Goal: Transaction & Acquisition: Purchase product/service

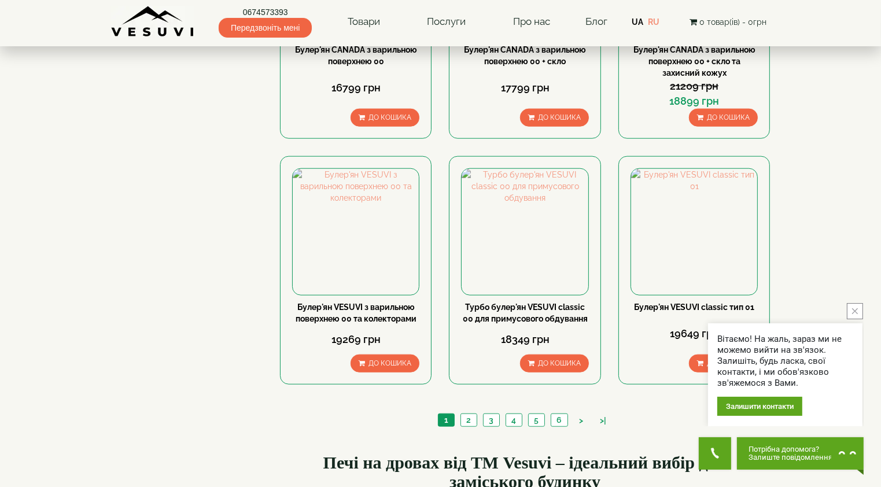
scroll to position [1272, 0]
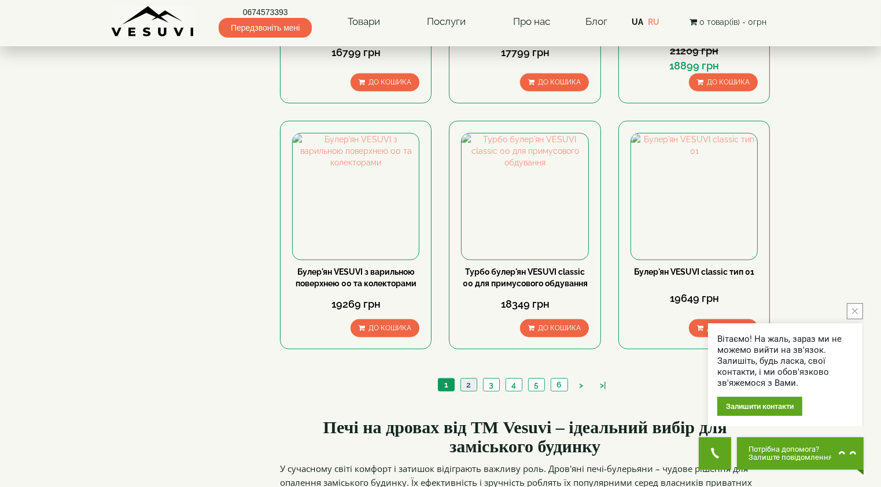
click at [471, 379] on link "2" at bounding box center [468, 385] width 16 height 12
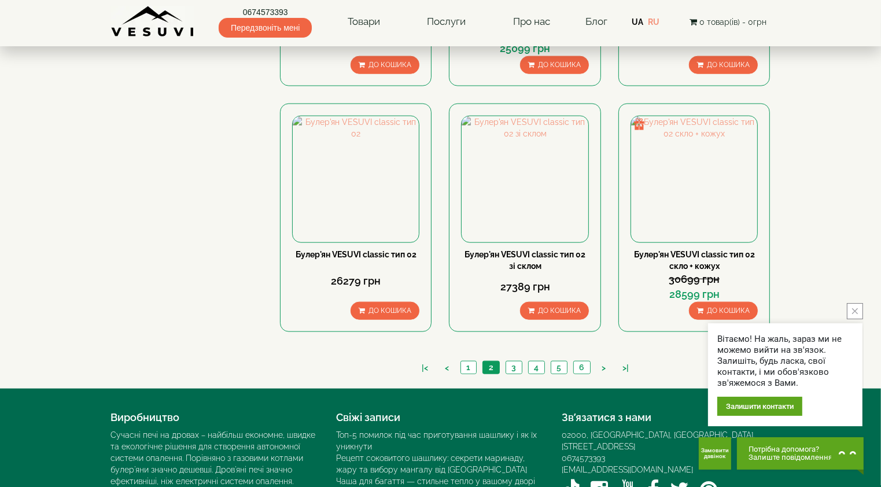
scroll to position [1287, 0]
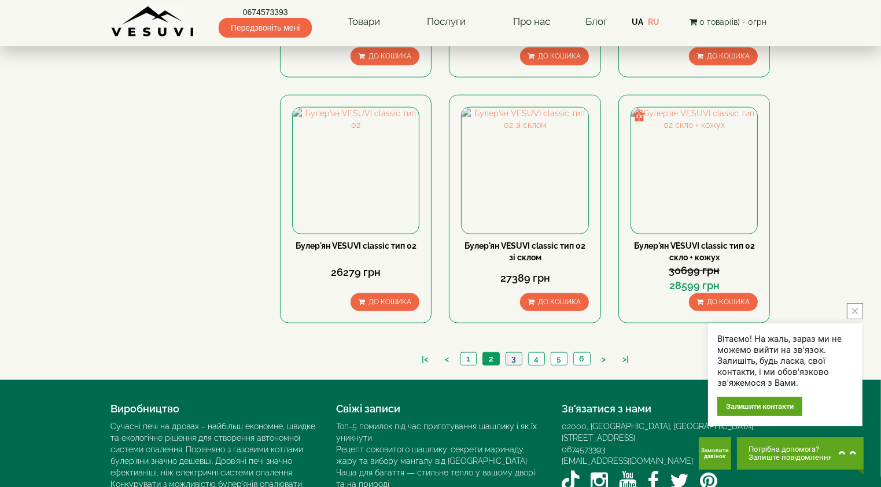
click at [518, 353] on link "3" at bounding box center [513, 359] width 16 height 12
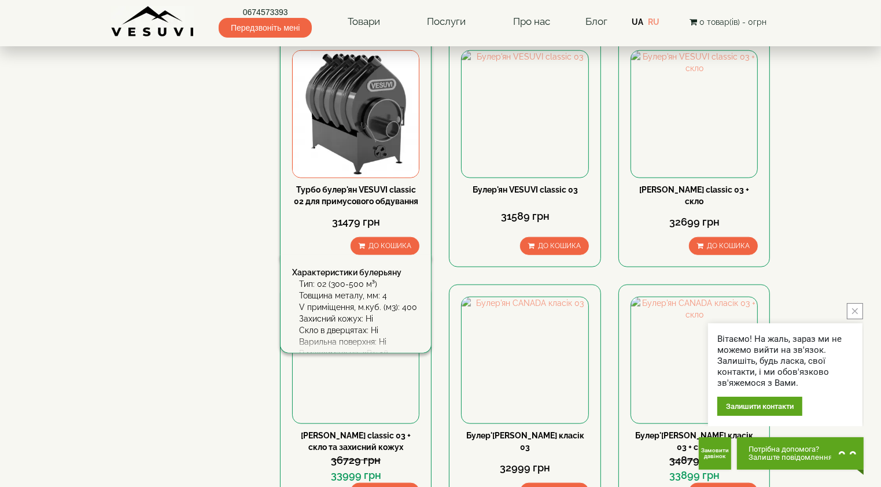
scroll to position [1157, 0]
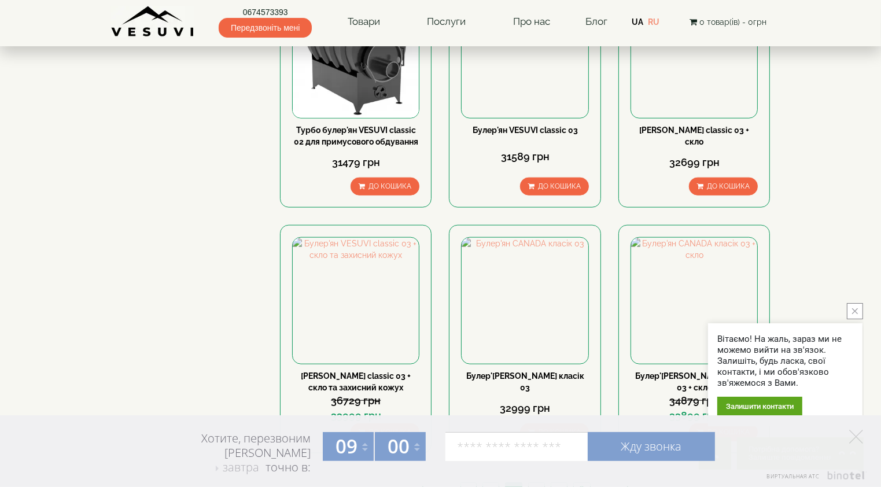
click at [534, 483] on link "4" at bounding box center [536, 489] width 16 height 12
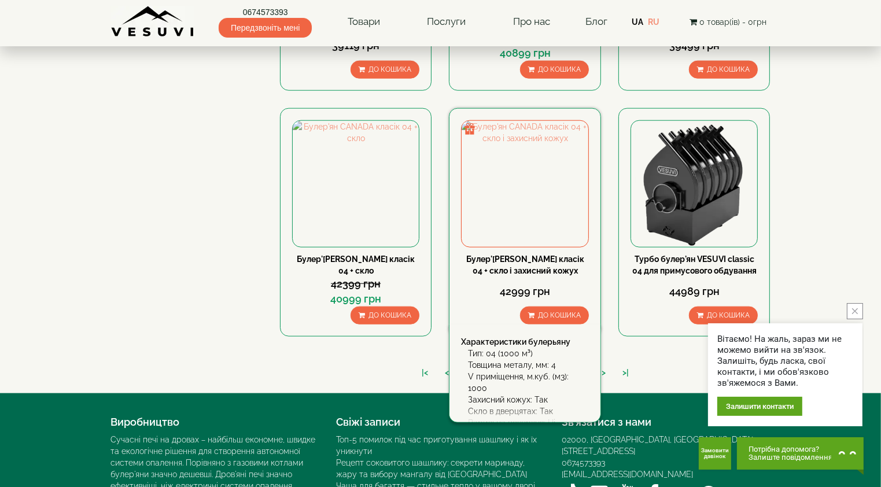
scroll to position [1287, 0]
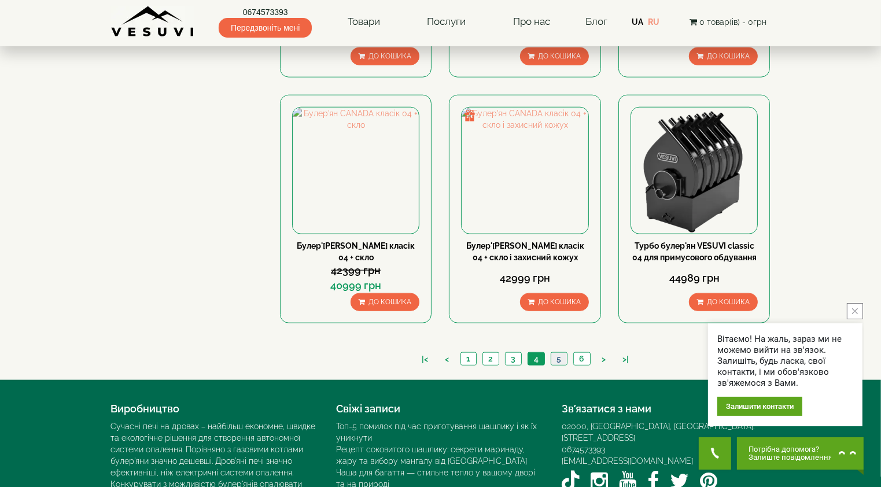
click at [554, 353] on link "5" at bounding box center [559, 359] width 16 height 12
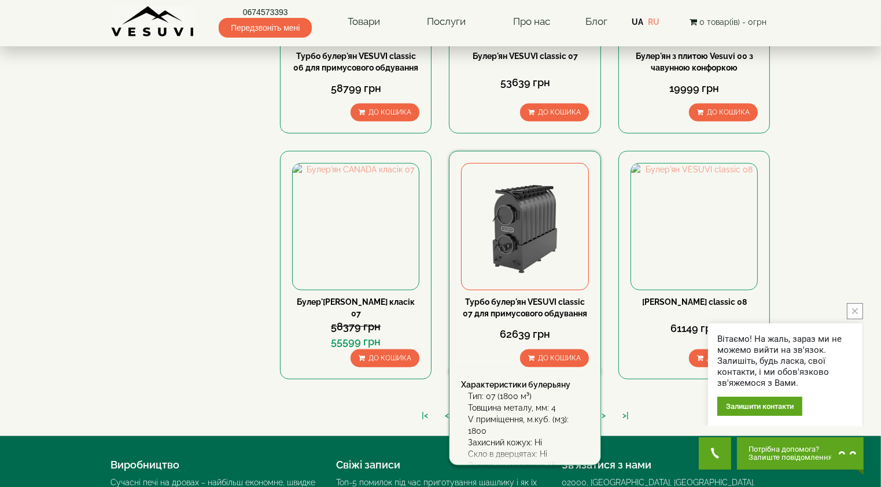
scroll to position [1214, 0]
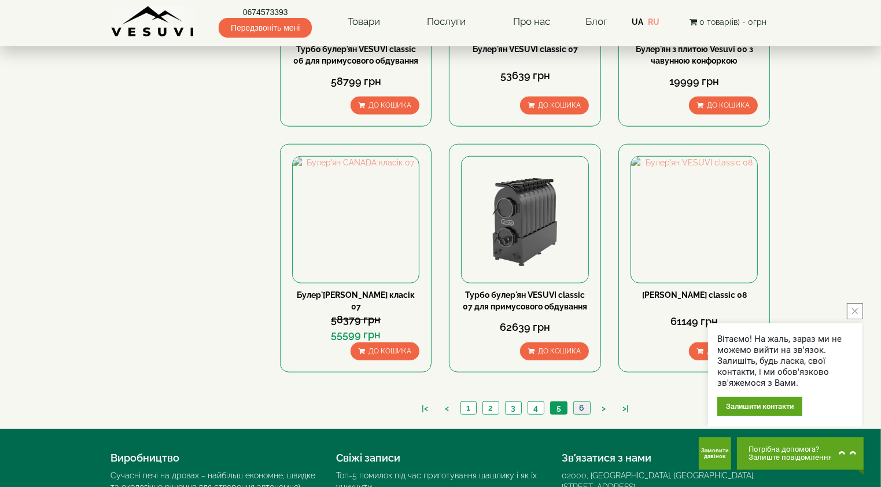
click at [581, 402] on link "6" at bounding box center [581, 408] width 17 height 12
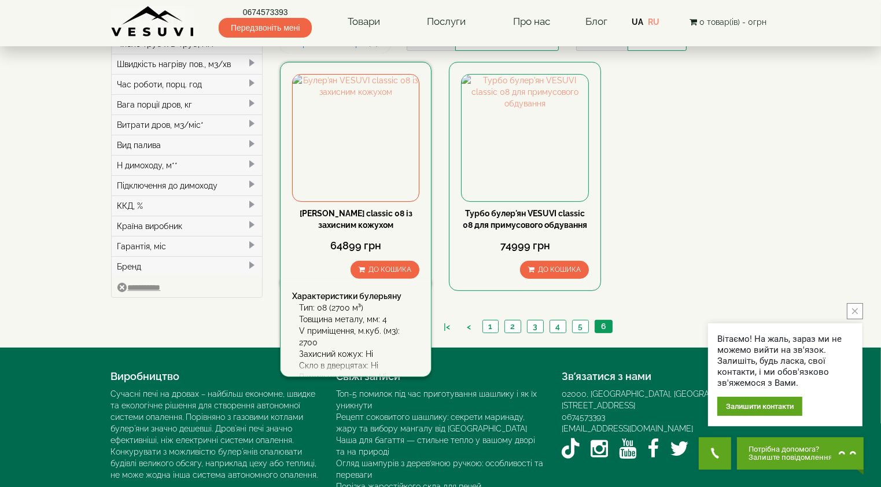
scroll to position [319, 0]
